Goal: Find specific page/section: Find specific page/section

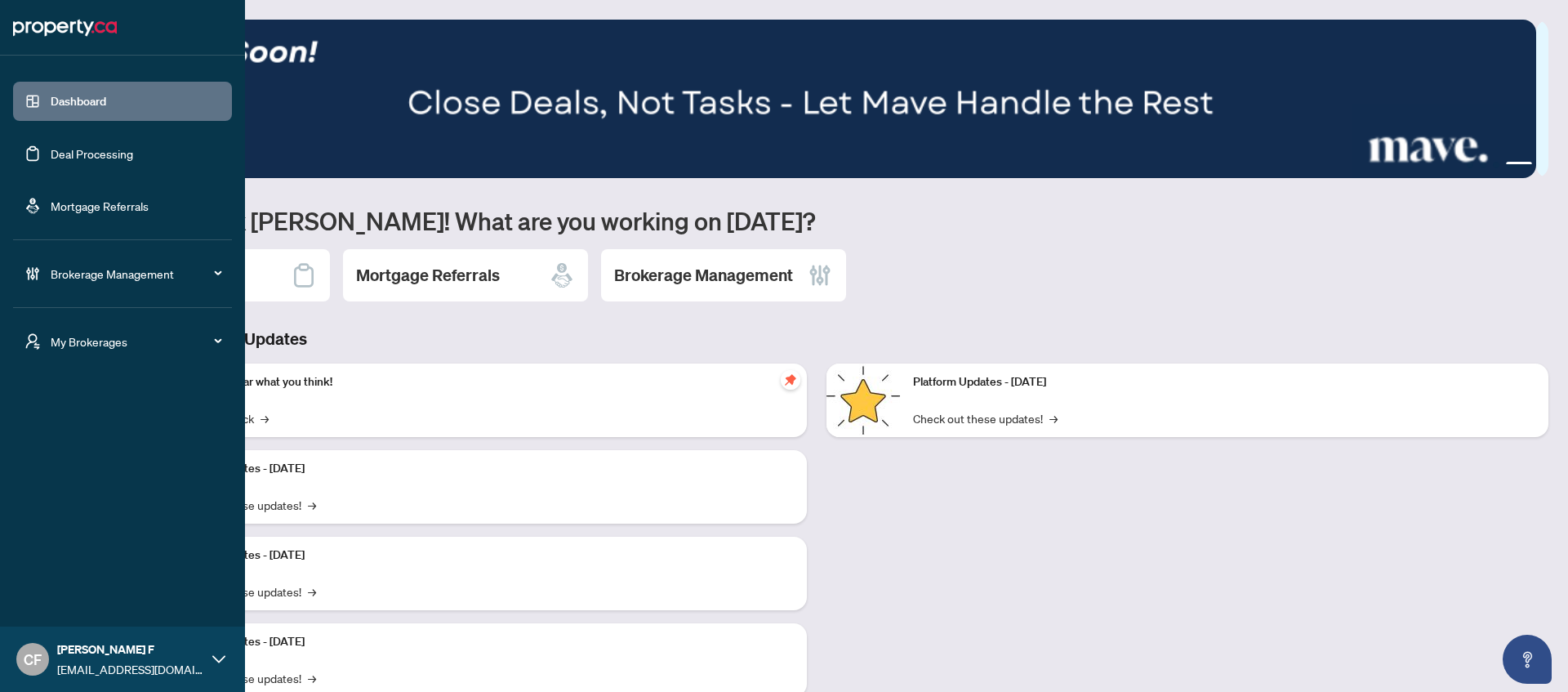
click at [31, 341] on icon "user-switch" at bounding box center [33, 342] width 14 height 16
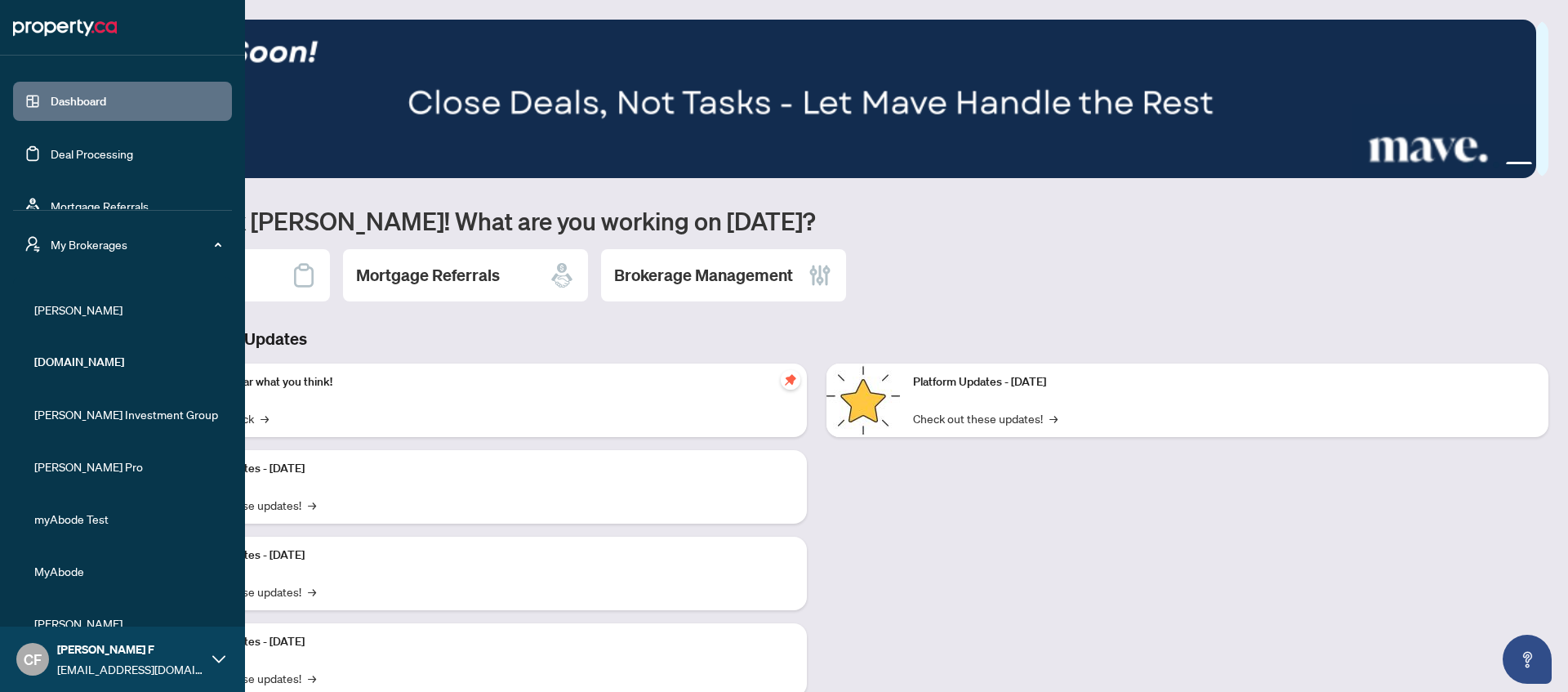
click at [78, 303] on span "[PERSON_NAME]" at bounding box center [127, 309] width 187 height 18
